Goal: Transaction & Acquisition: Purchase product/service

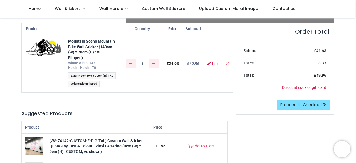
scroll to position [48, 0]
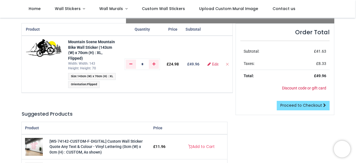
click at [111, 78] on span "Size : 143cm (W) x 70cm (H) : XL" at bounding box center [92, 76] width 48 height 7
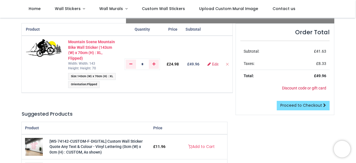
click at [80, 47] on strong "Mountain Scene Mountain Bike Wall Sticker (143cm (W) x 70cm (H) : XL, Flipped)" at bounding box center [91, 49] width 47 height 21
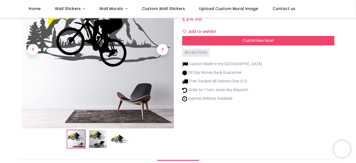
scroll to position [58, 0]
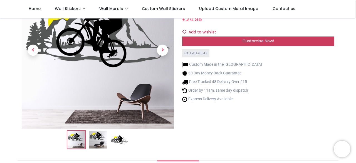
click at [228, 39] on div "Customise Now!" at bounding box center [258, 40] width 152 height 9
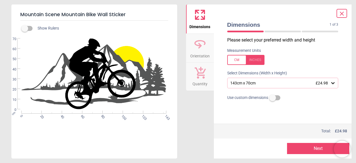
click at [250, 83] on div "143cm x 70cm £24.98" at bounding box center [280, 83] width 101 height 5
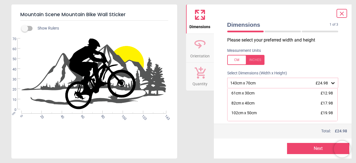
scroll to position [17, 0]
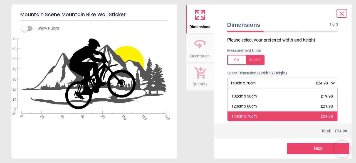
click at [261, 117] on div "143cm x 70cm £24.98" at bounding box center [282, 116] width 110 height 10
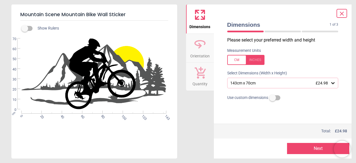
click at [300, 148] on button "Next" at bounding box center [318, 148] width 62 height 11
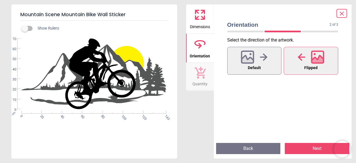
click at [199, 16] on icon at bounding box center [199, 14] width 13 height 13
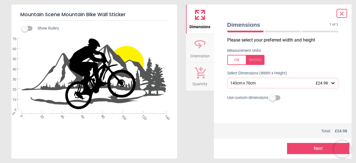
click at [202, 48] on icon at bounding box center [199, 43] width 13 height 13
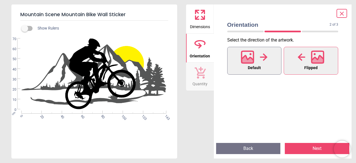
click at [251, 58] on icon at bounding box center [248, 60] width 12 height 10
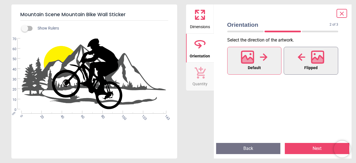
click at [305, 68] on span "Flipped" at bounding box center [310, 67] width 13 height 7
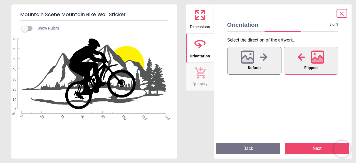
click at [310, 145] on button "Next" at bounding box center [317, 148] width 64 height 11
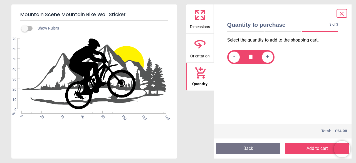
click at [318, 151] on button "Add to cart" at bounding box center [317, 148] width 64 height 11
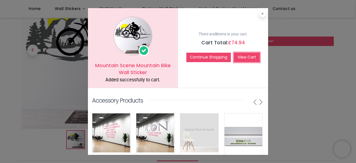
click at [248, 54] on link "View Cart" at bounding box center [247, 57] width 26 height 9
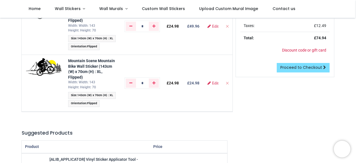
scroll to position [87, 0]
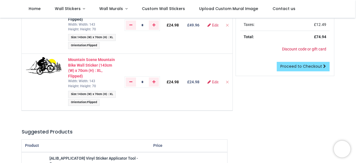
click at [101, 66] on strong "Mountain Scene Mountain Bike Wall Sticker (143cm (W) x 70cm (H) : XL, Flipped)" at bounding box center [91, 67] width 47 height 21
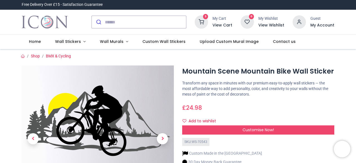
click at [214, 19] on div "My Cart" at bounding box center [222, 19] width 20 height 6
click at [203, 24] on icon at bounding box center [201, 21] width 13 height 13
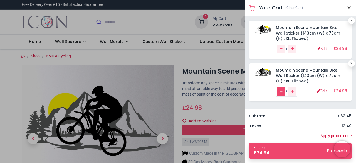
click at [280, 89] on icon "Remove one" at bounding box center [281, 90] width 3 height 3
type input "*"
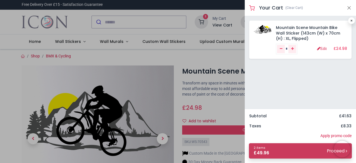
click at [290, 149] on link "2 items £ 49.96 Proceed" at bounding box center [300, 150] width 103 height 15
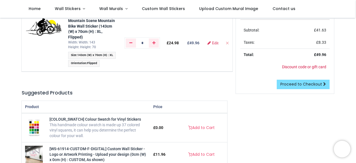
scroll to position [70, 0]
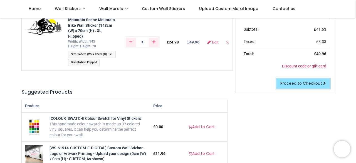
click at [300, 84] on span "Proceed to Checkout" at bounding box center [301, 83] width 42 height 6
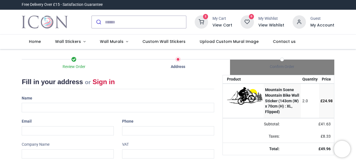
select select "***"
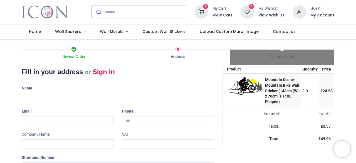
scroll to position [9, 0]
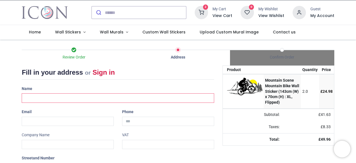
click at [51, 94] on input "text" at bounding box center [118, 97] width 192 height 9
type input "**********"
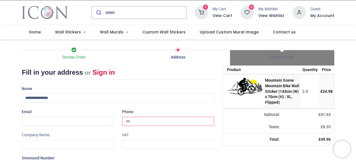
type input "**********"
type input "*******"
click at [52, 117] on input "email" at bounding box center [68, 120] width 92 height 9
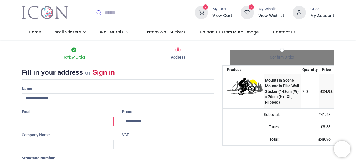
type input "**********"
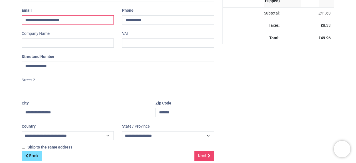
scroll to position [118, 0]
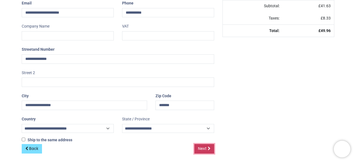
click at [205, 149] on span "Next" at bounding box center [202, 148] width 9 height 6
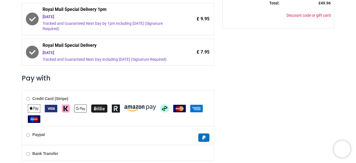
scroll to position [181, 0]
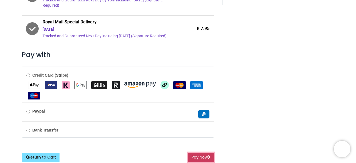
click at [198, 158] on button "Pay Now" at bounding box center [201, 156] width 26 height 9
